Goal: Information Seeking & Learning: Learn about a topic

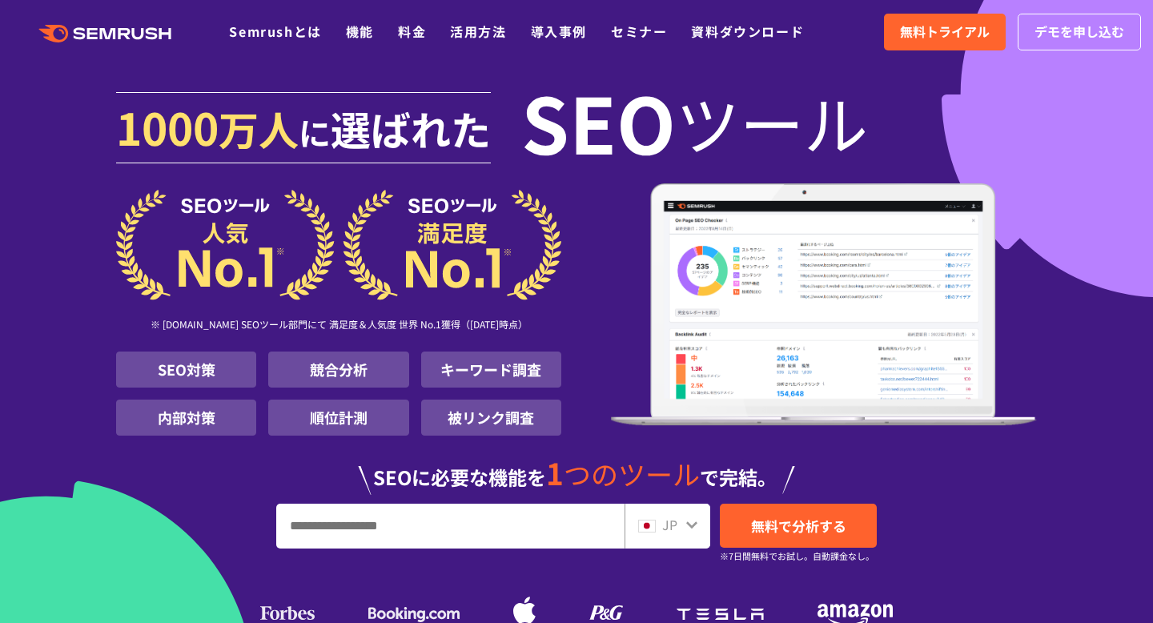
click at [401, 517] on input "URL、キーワードを入力してください" at bounding box center [450, 525] width 347 height 43
type input "**********"
click at [746, 529] on link "無料で分析する" at bounding box center [798, 526] width 157 height 44
